Goal: Task Accomplishment & Management: Complete application form

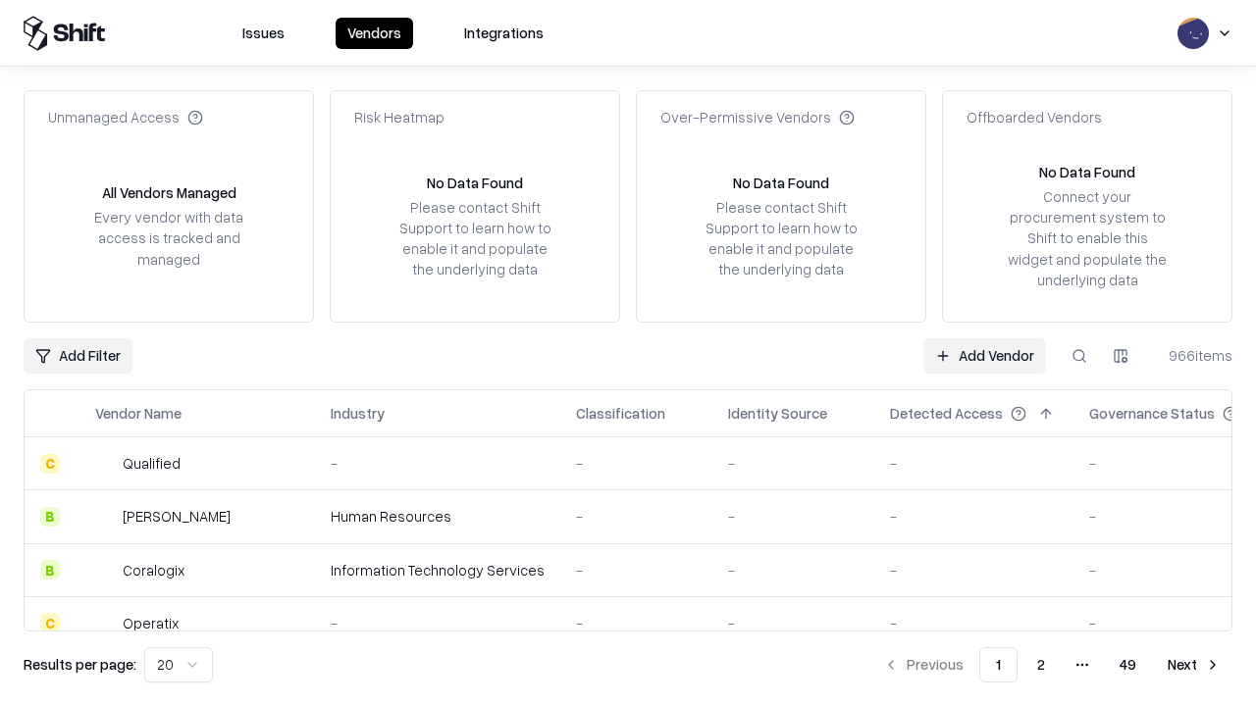
click at [984, 355] on link "Add Vendor" at bounding box center [984, 355] width 123 height 35
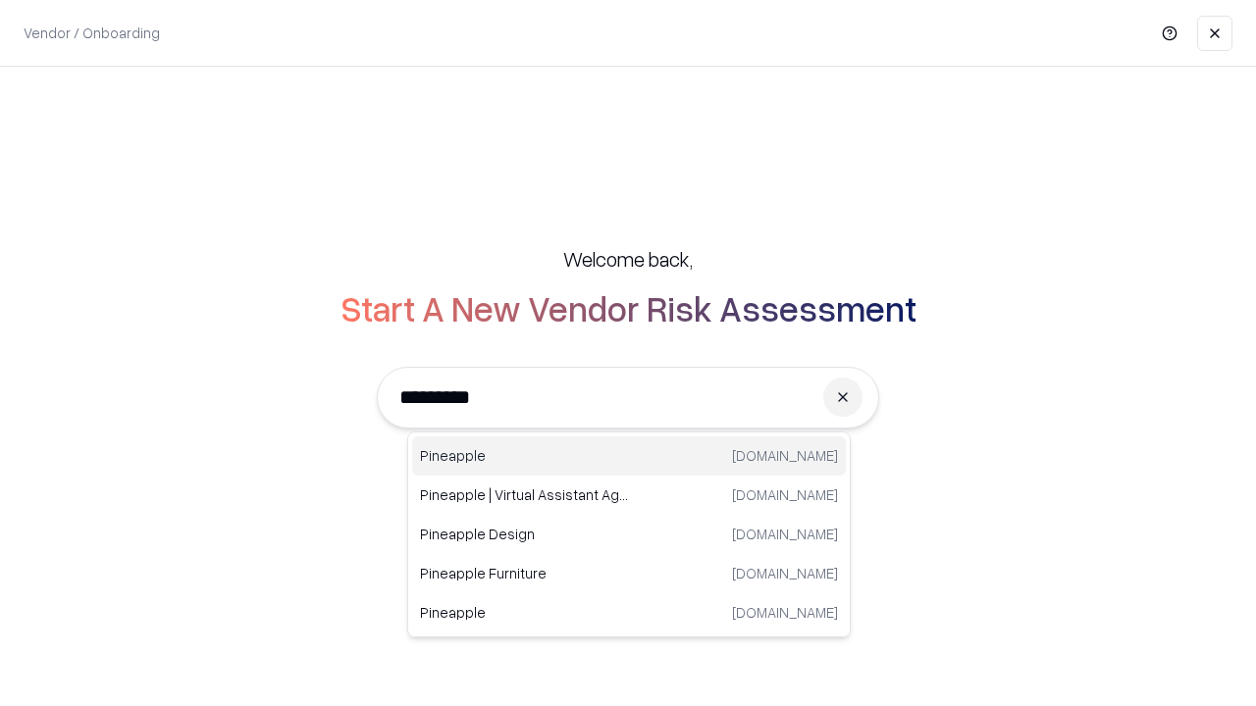
click at [629, 456] on div "Pineapple [DOMAIN_NAME]" at bounding box center [629, 456] width 434 height 39
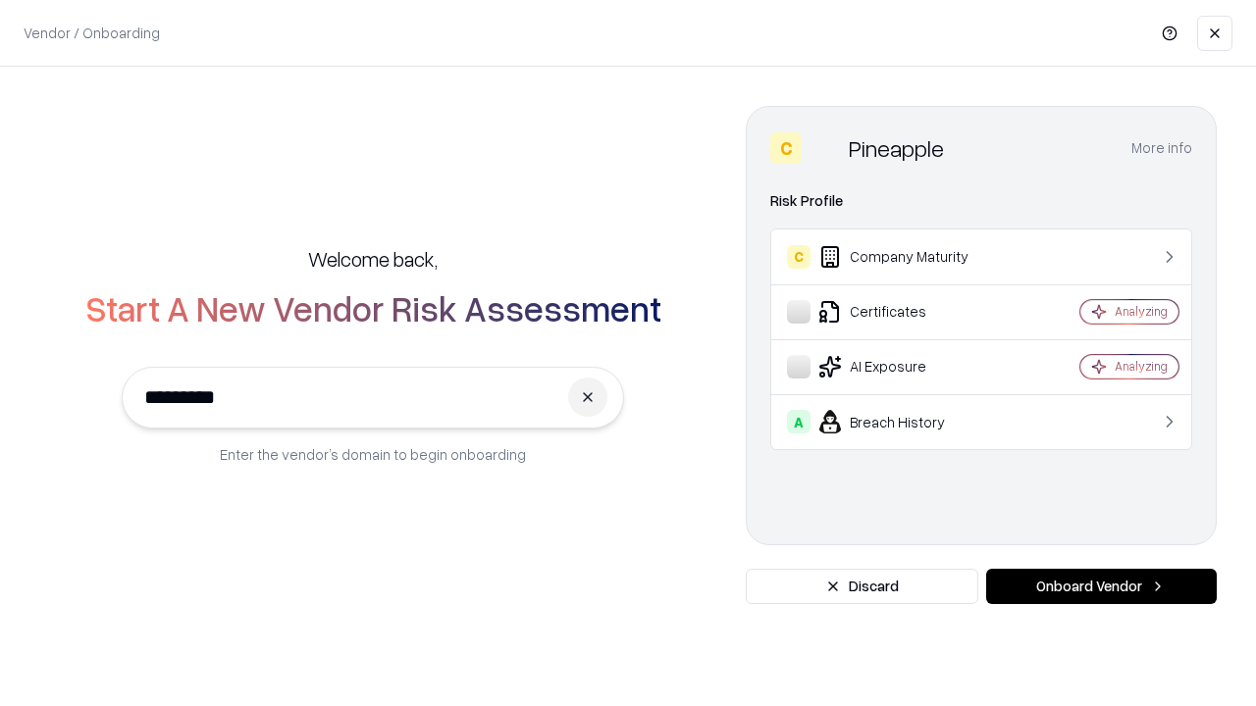
type input "*********"
click at [1101, 587] on button "Onboard Vendor" at bounding box center [1101, 586] width 231 height 35
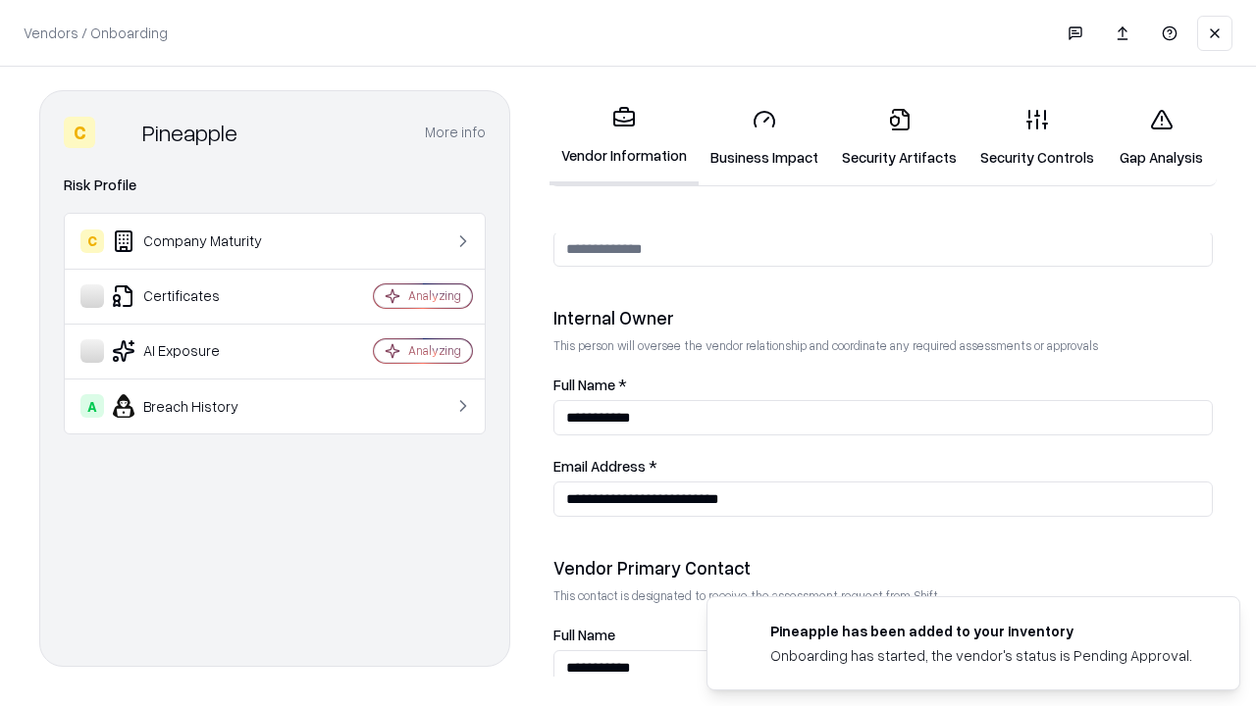
scroll to position [1016, 0]
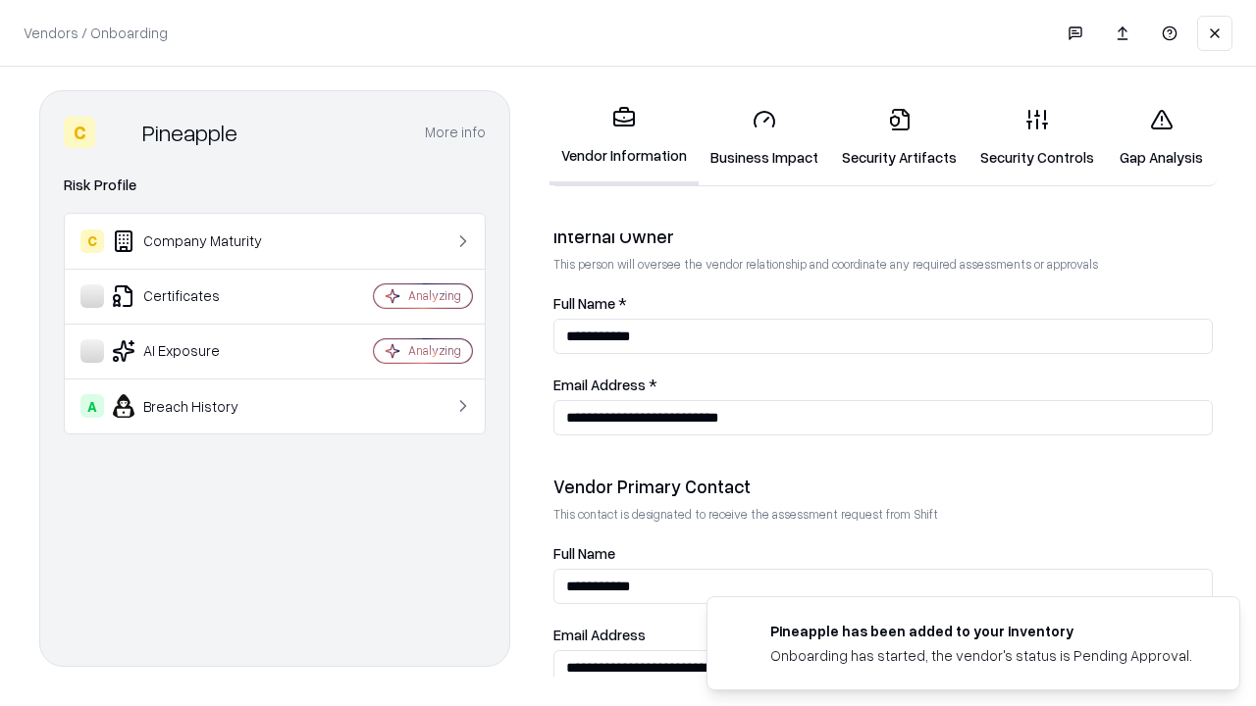
click at [764, 137] on link "Business Impact" at bounding box center [764, 137] width 131 height 91
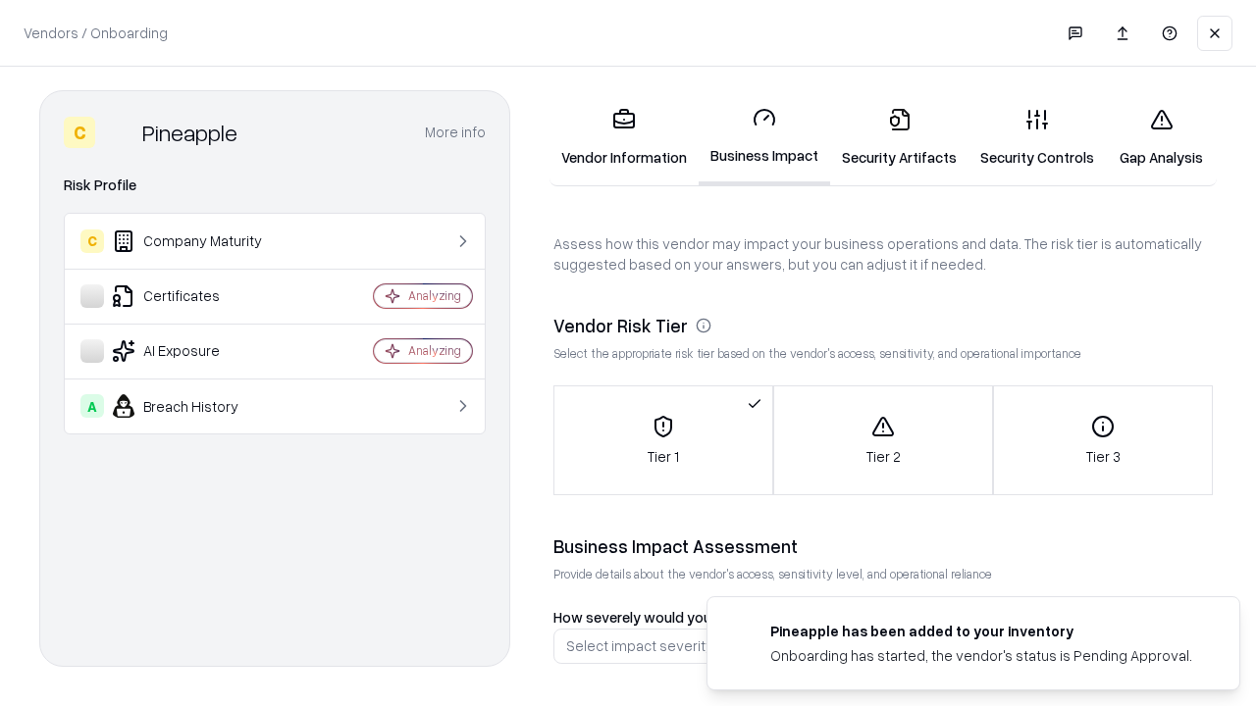
click at [1161, 137] on link "Gap Analysis" at bounding box center [1161, 137] width 111 height 91
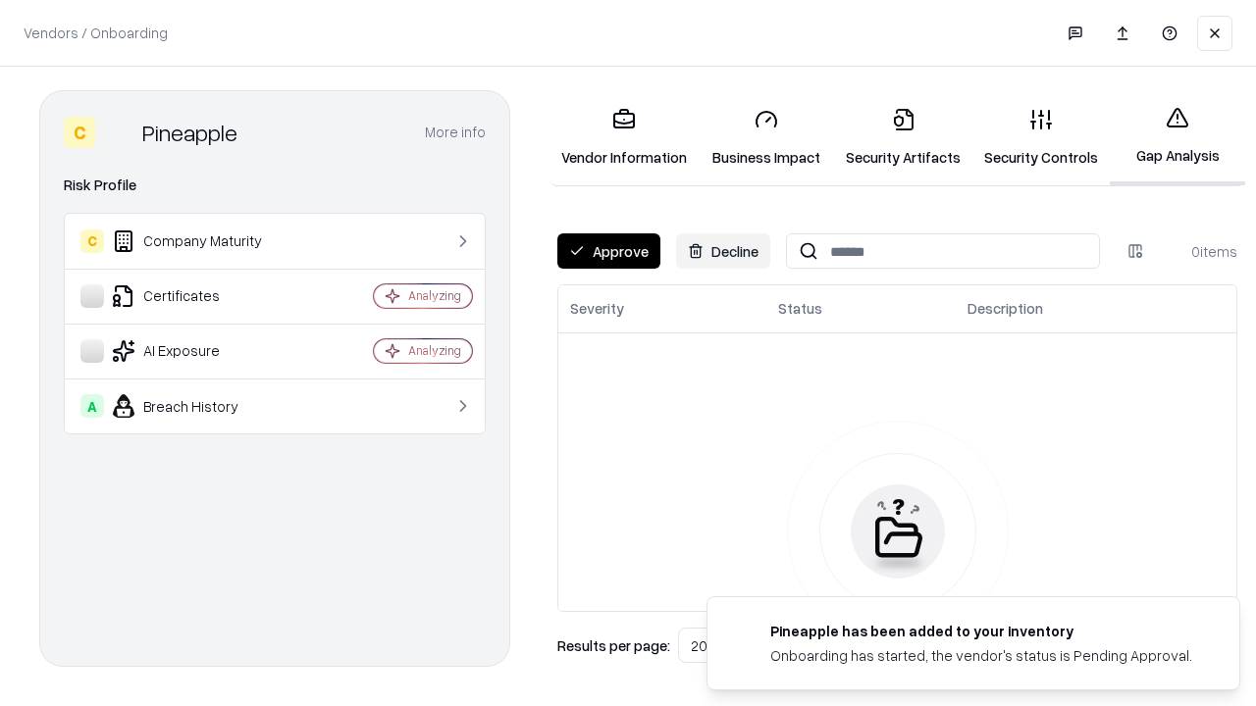
click at [608, 251] on button "Approve" at bounding box center [608, 250] width 103 height 35
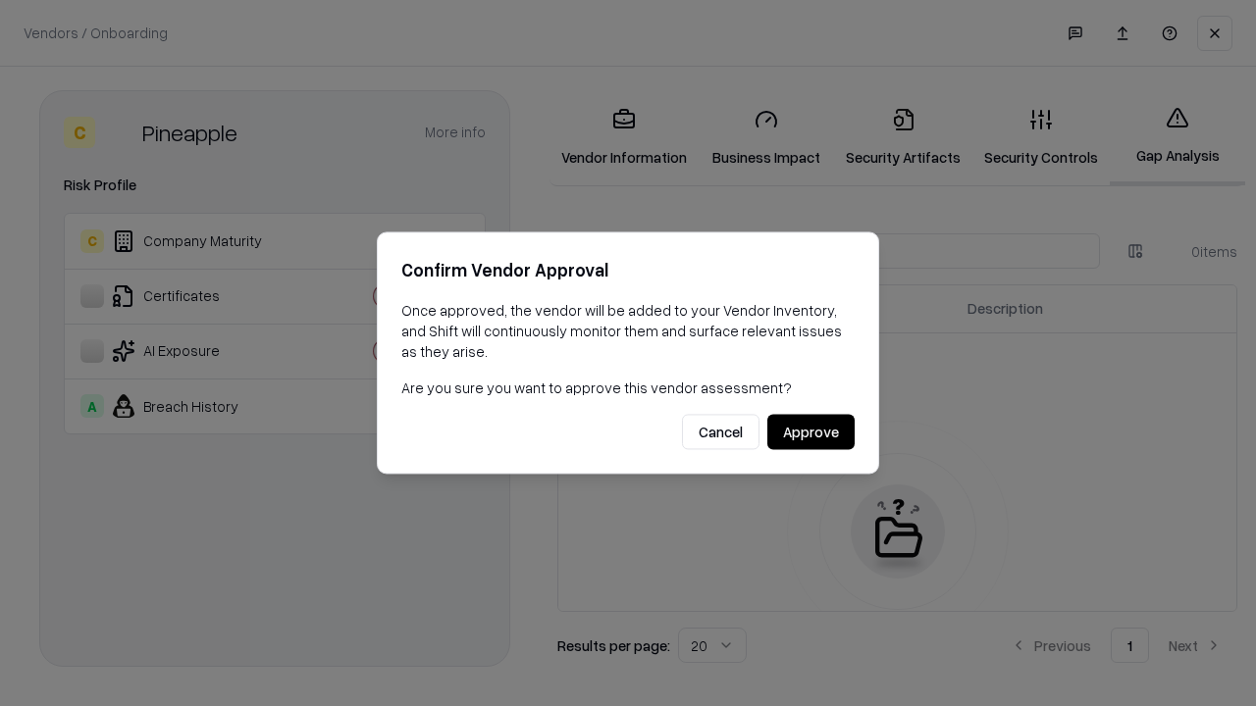
click at [810, 432] on button "Approve" at bounding box center [810, 432] width 87 height 35
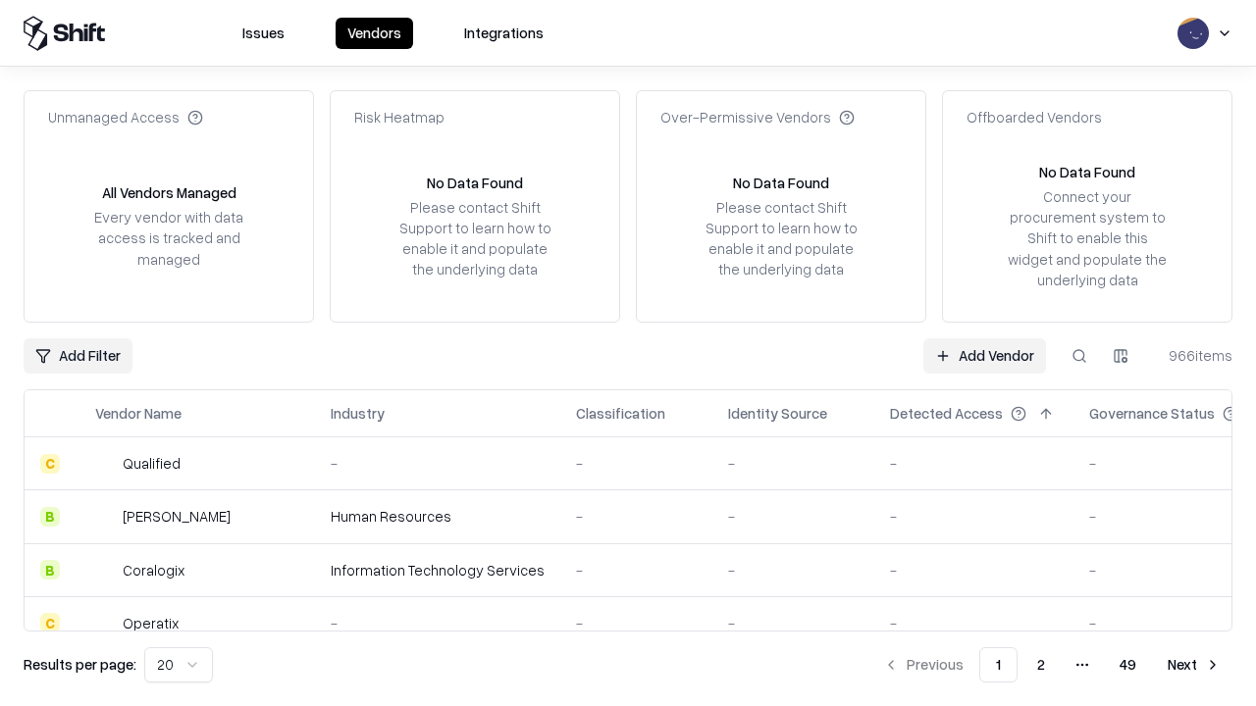
type input "*********"
click at [984, 355] on link "Add Vendor" at bounding box center [984, 355] width 123 height 35
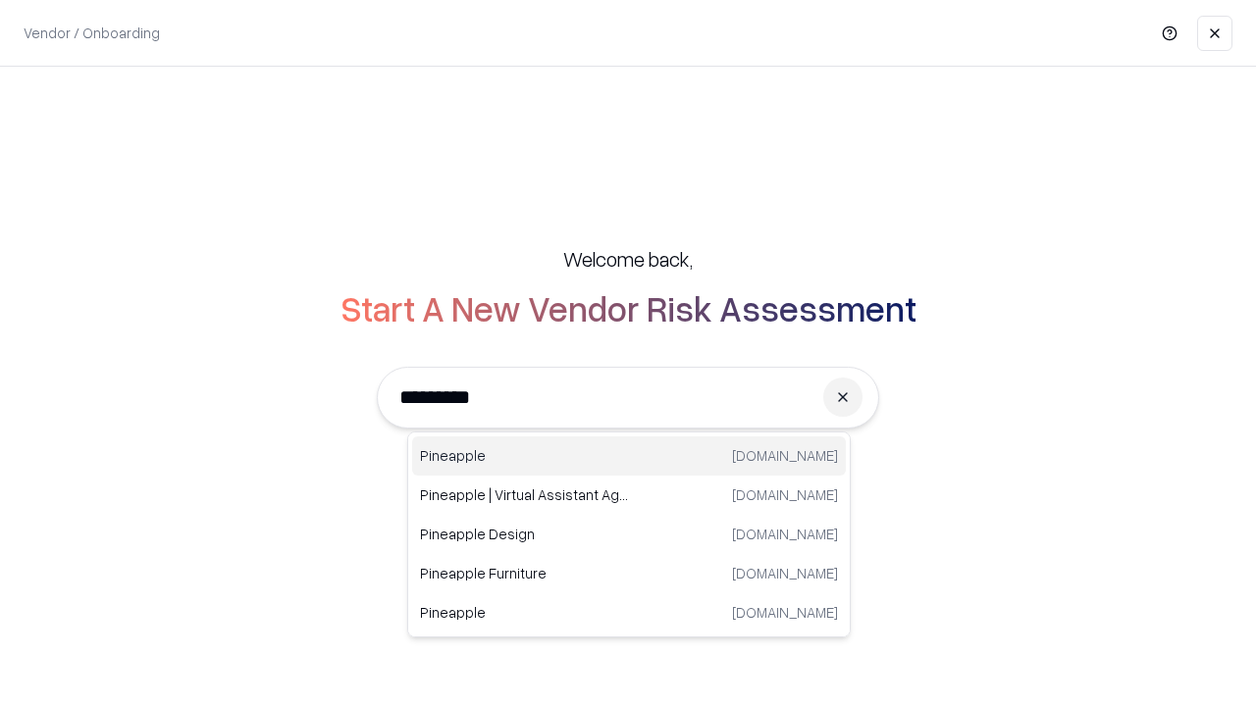
click at [629, 456] on div "Pineapple [DOMAIN_NAME]" at bounding box center [629, 456] width 434 height 39
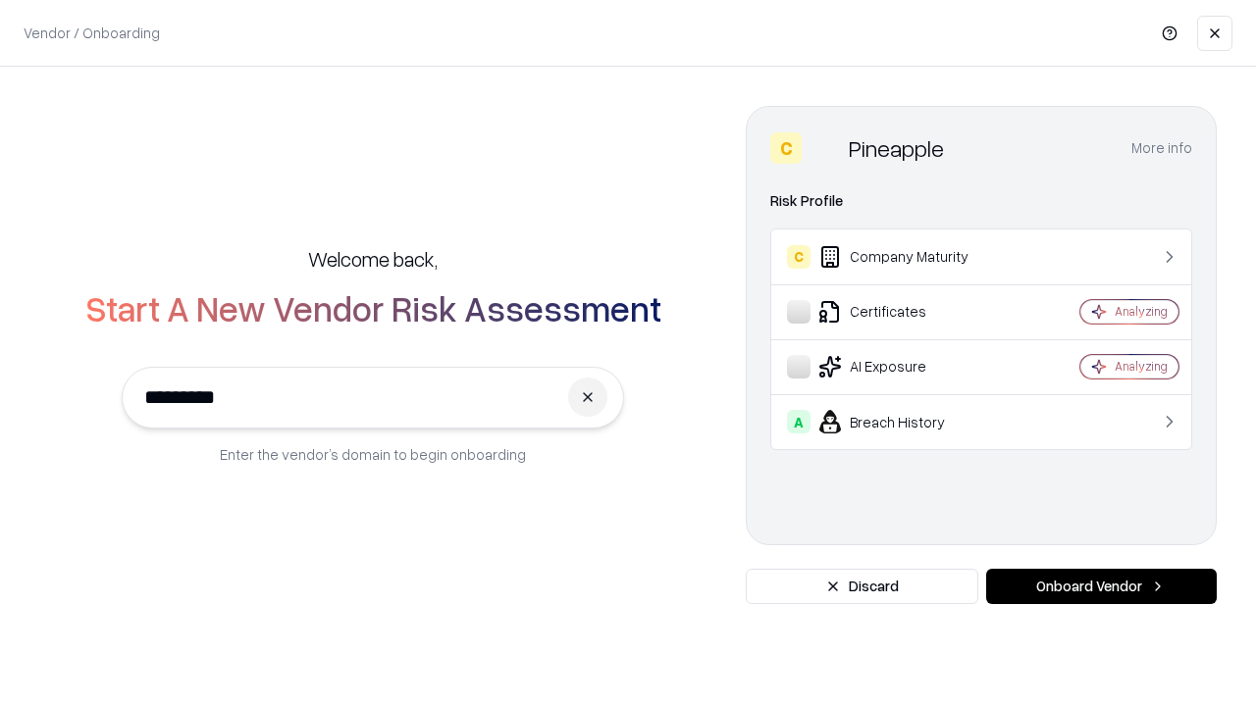
type input "*********"
click at [1101, 587] on button "Onboard Vendor" at bounding box center [1101, 586] width 231 height 35
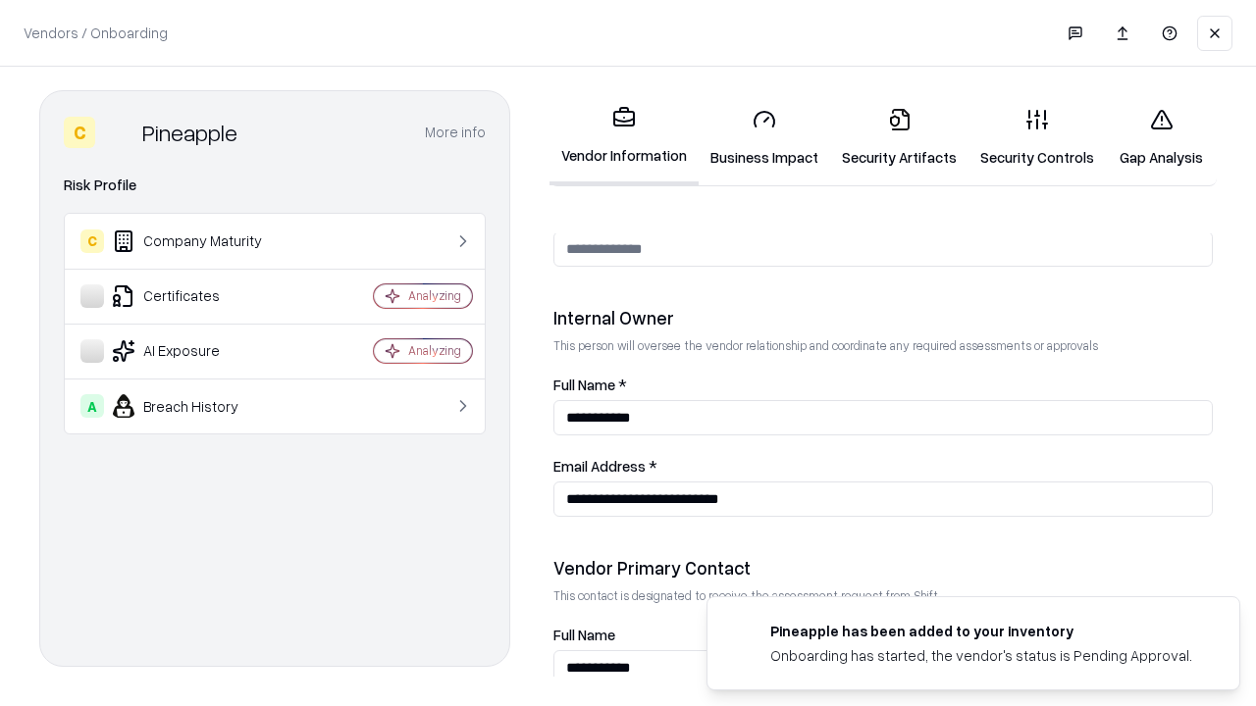
scroll to position [1016, 0]
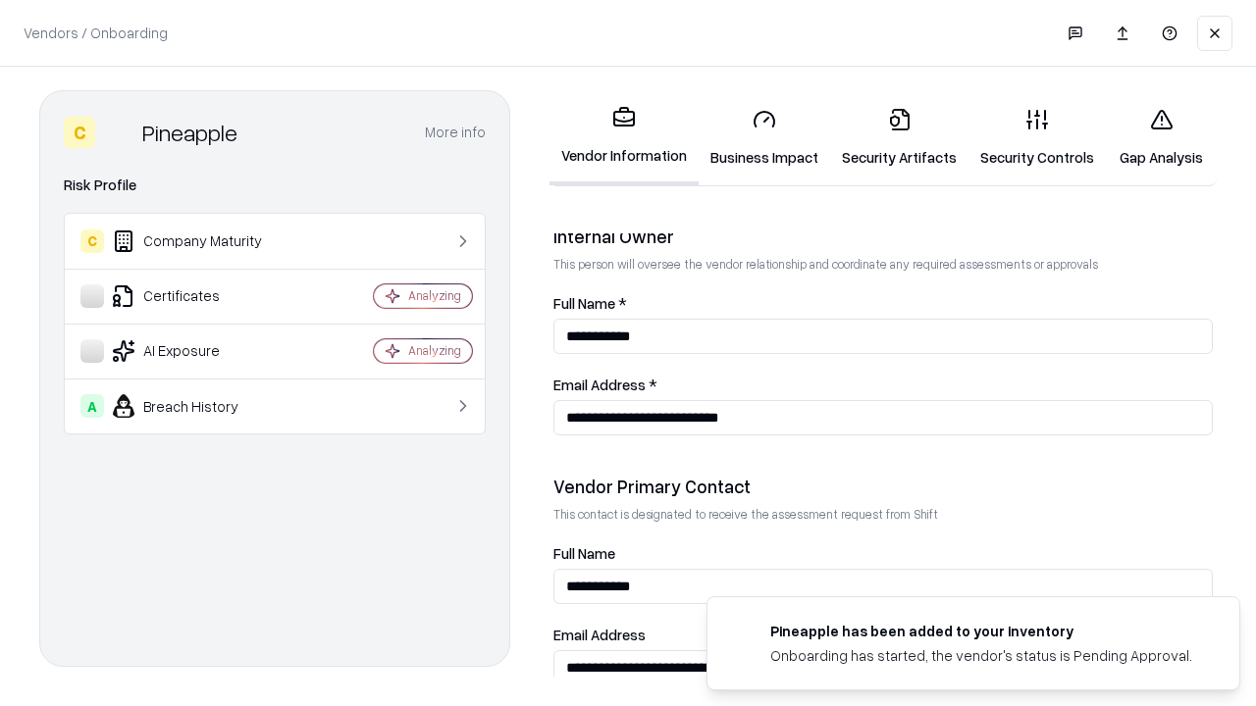
click at [1161, 137] on link "Gap Analysis" at bounding box center [1161, 137] width 111 height 91
